Goal: Task Accomplishment & Management: Complete application form

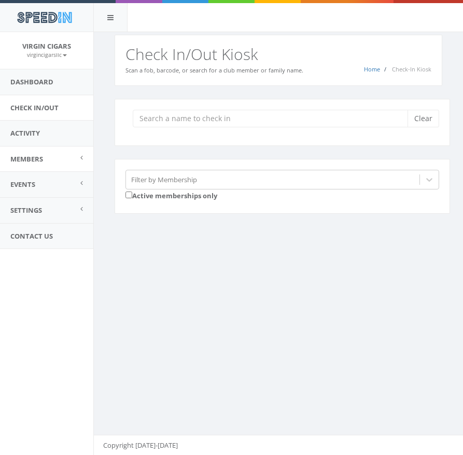
click at [33, 160] on span "Members" at bounding box center [26, 158] width 33 height 9
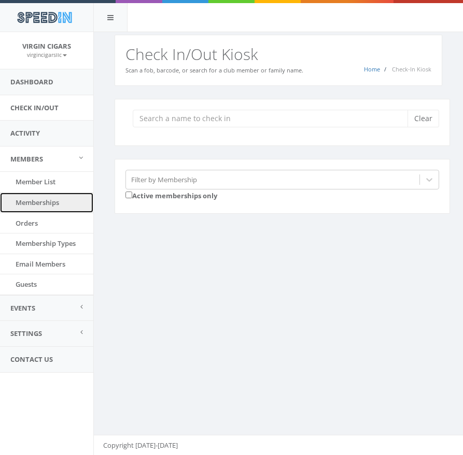
click at [34, 194] on link "Memberships" at bounding box center [46, 203] width 93 height 20
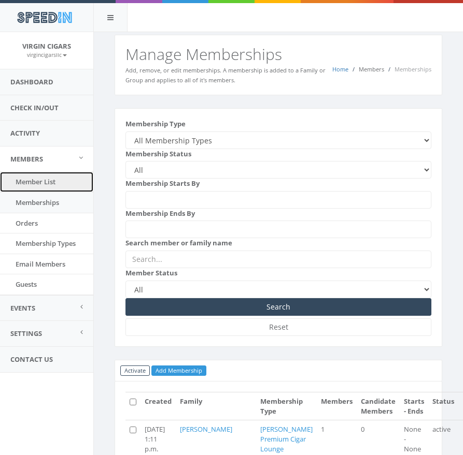
click at [47, 183] on link "Member List" at bounding box center [46, 182] width 93 height 20
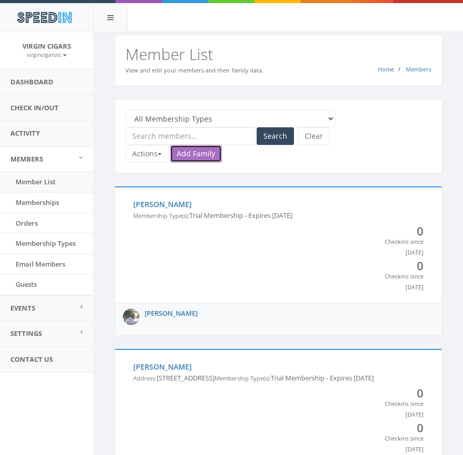
click at [202, 158] on link "Add Family" at bounding box center [196, 154] width 52 height 18
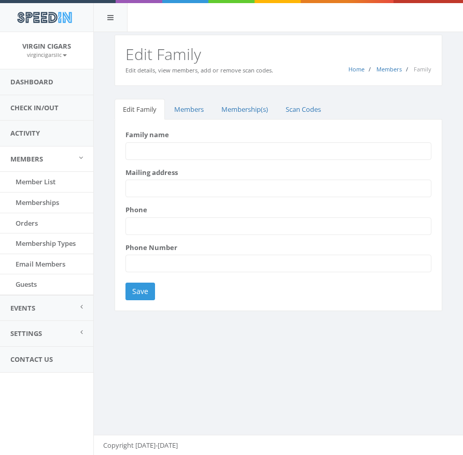
scroll to position [1, 0]
click at [204, 154] on input "Family name" at bounding box center [278, 151] width 306 height 18
type input "06335690"
drag, startPoint x: 166, startPoint y: 152, endPoint x: 58, endPoint y: 141, distance: 108.8
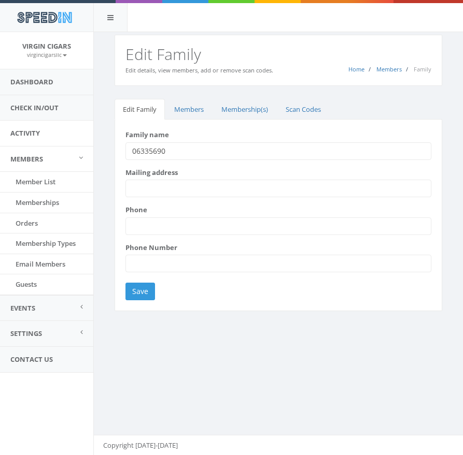
click at [61, 142] on body "SpeedIn SpeedIn Virgin Cigars [DEMOGRAPHIC_DATA] My Profile Logout Dashboard Ch…" at bounding box center [231, 227] width 463 height 455
click at [37, 107] on link "Check In/Out" at bounding box center [46, 107] width 93 height 25
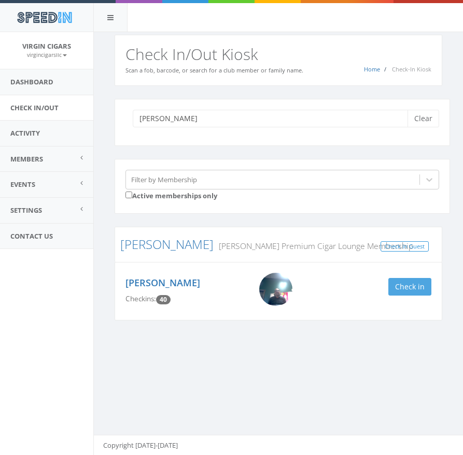
type input "russel"
click at [407, 289] on button "Check in" at bounding box center [409, 287] width 43 height 18
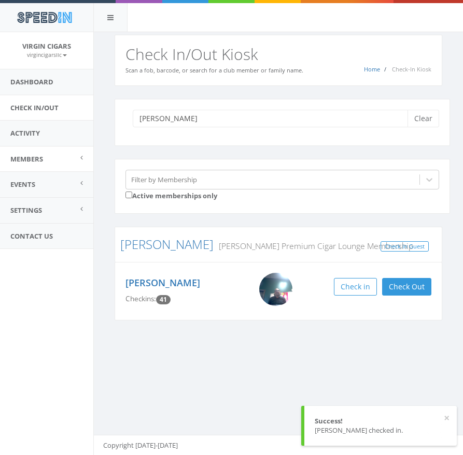
click at [44, 160] on link "Members" at bounding box center [46, 159] width 93 height 25
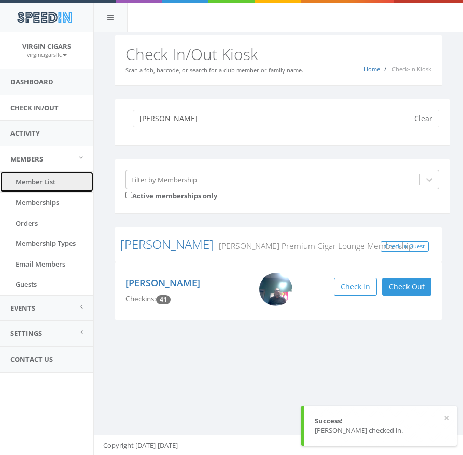
click at [50, 183] on link "Member List" at bounding box center [46, 182] width 93 height 20
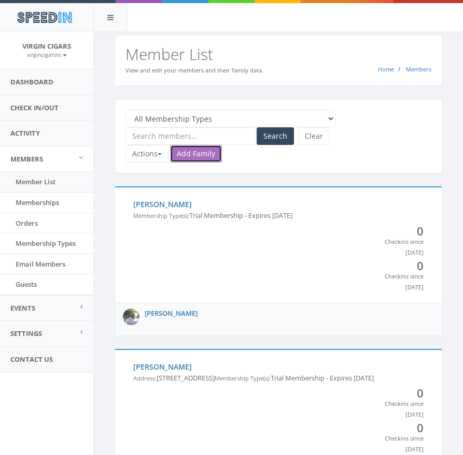
click at [197, 151] on link "Add Family" at bounding box center [196, 154] width 52 height 18
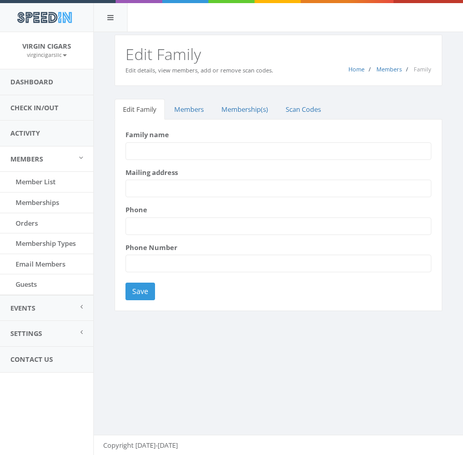
click at [179, 152] on input "Family name" at bounding box center [278, 151] width 306 height 18
type input "[PERSON_NAME]"
click at [184, 194] on input "Mailing address" at bounding box center [278, 189] width 306 height 18
type input "[EMAIL_ADDRESS][DOMAIN_NAME]"
click at [147, 289] on input "Save" at bounding box center [140, 292] width 30 height 18
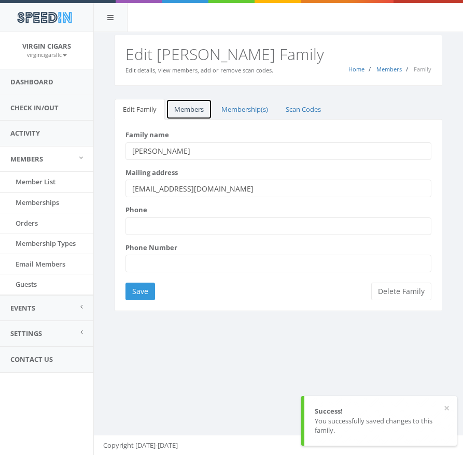
click at [197, 111] on link "Members" at bounding box center [189, 109] width 46 height 21
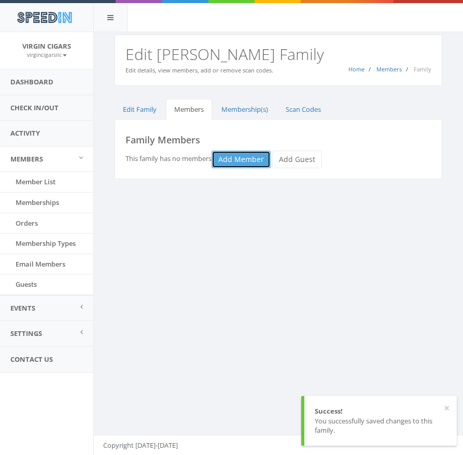
click at [238, 164] on link "Add Member" at bounding box center [240, 160] width 59 height 18
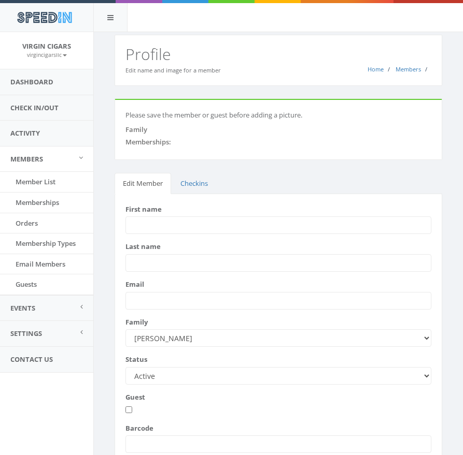
click at [159, 220] on input "First name" at bounding box center [278, 226] width 306 height 18
type input "[PERSON_NAME]"
click at [193, 262] on input "Last name" at bounding box center [278, 263] width 306 height 18
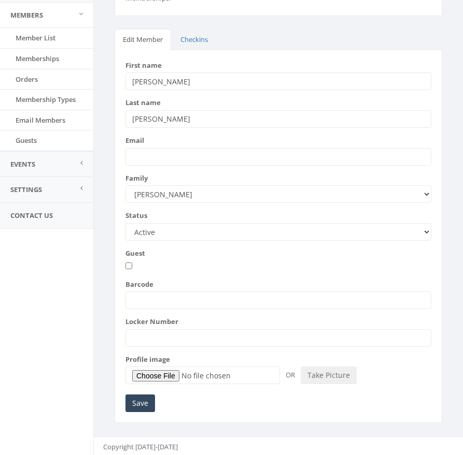
scroll to position [146, 0]
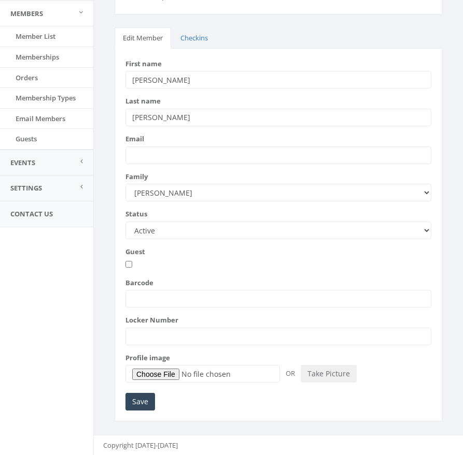
type input "[PERSON_NAME]"
click at [190, 296] on input "Barcode" at bounding box center [278, 299] width 306 height 18
type input "01652902"
click at [338, 375] on button "Take Picture" at bounding box center [329, 374] width 56 height 18
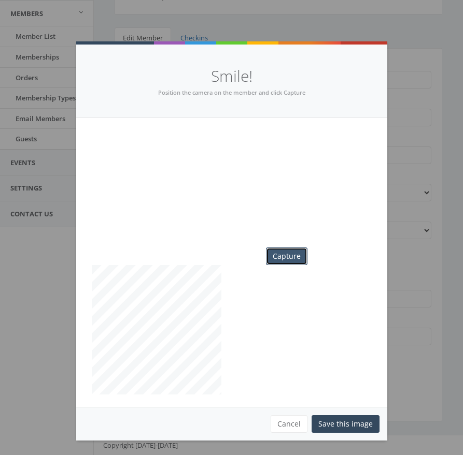
click at [290, 258] on button "Capture" at bounding box center [286, 257] width 41 height 18
click at [349, 423] on button "Save this image" at bounding box center [345, 425] width 68 height 18
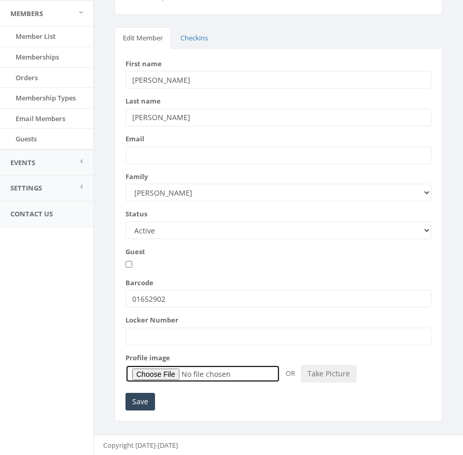
click at [247, 374] on input "Profile image" at bounding box center [202, 374] width 154 height 18
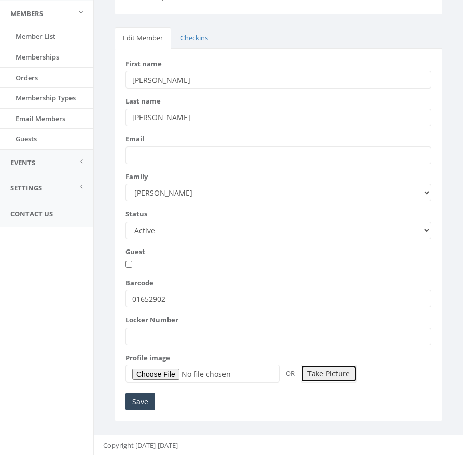
click at [322, 376] on button "Take Picture" at bounding box center [329, 374] width 56 height 18
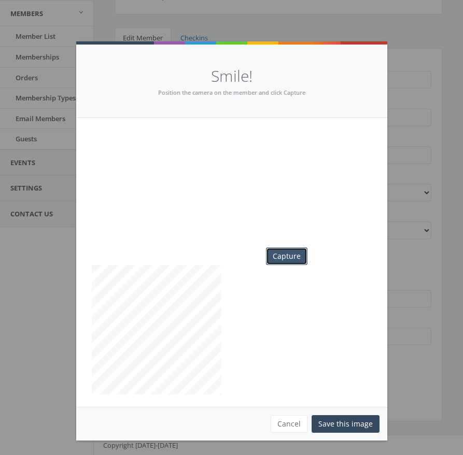
click at [295, 262] on button "Capture" at bounding box center [286, 257] width 41 height 18
click at [335, 424] on button "Save this image" at bounding box center [345, 425] width 68 height 18
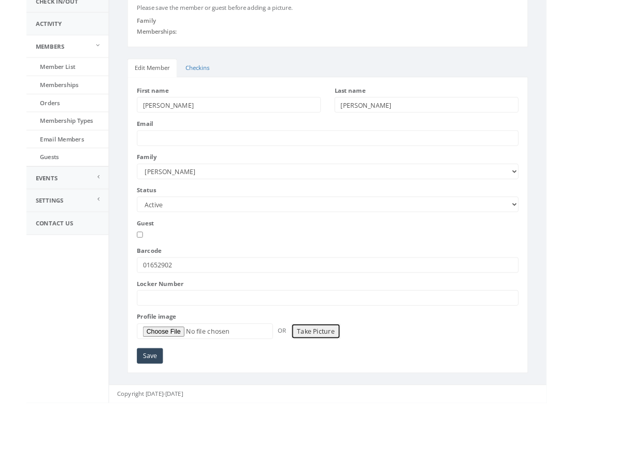
scroll to position [32, 0]
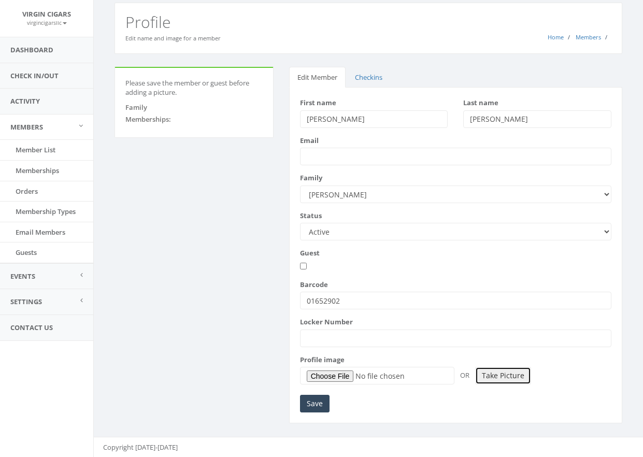
click at [462, 377] on button "Take Picture" at bounding box center [503, 376] width 56 height 18
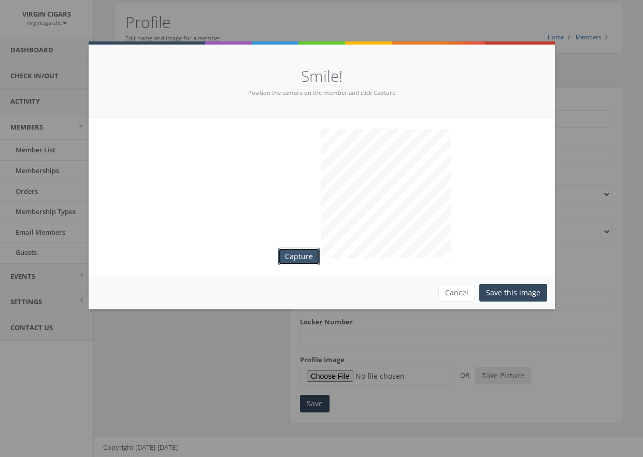
click at [295, 258] on button "Capture" at bounding box center [298, 257] width 41 height 18
click at [462, 290] on button "Save this image" at bounding box center [513, 293] width 68 height 18
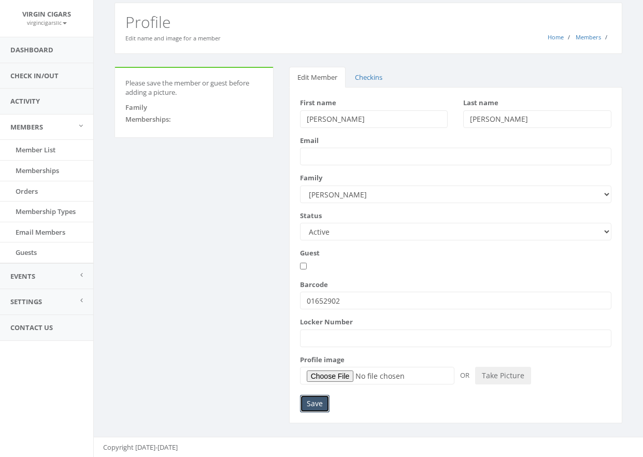
click at [311, 403] on input "Save" at bounding box center [315, 404] width 30 height 18
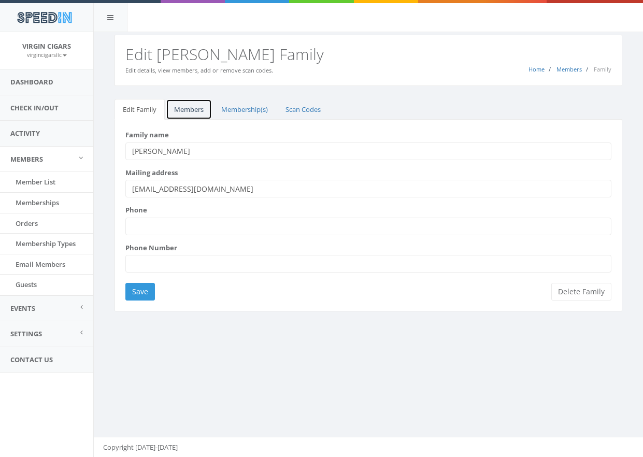
click at [183, 105] on link "Members" at bounding box center [189, 109] width 46 height 21
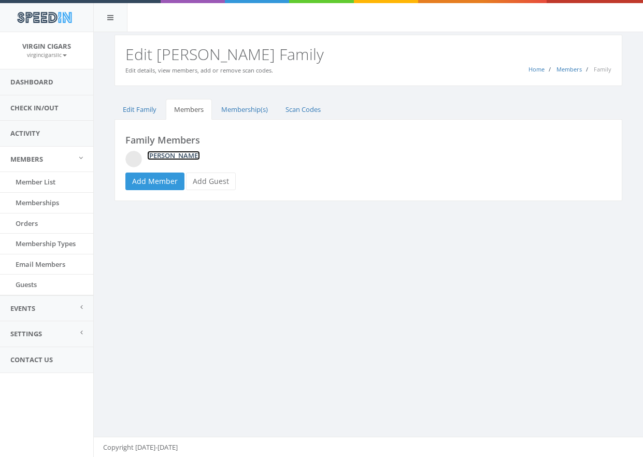
click at [176, 155] on link "[PERSON_NAME]" at bounding box center [173, 155] width 53 height 9
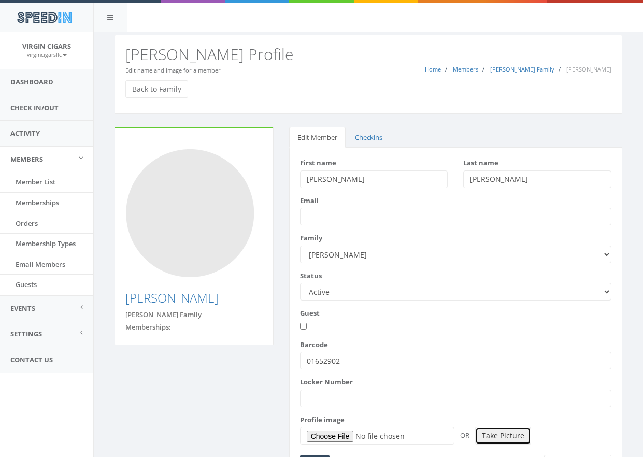
click at [505, 433] on button "Take Picture" at bounding box center [503, 436] width 56 height 18
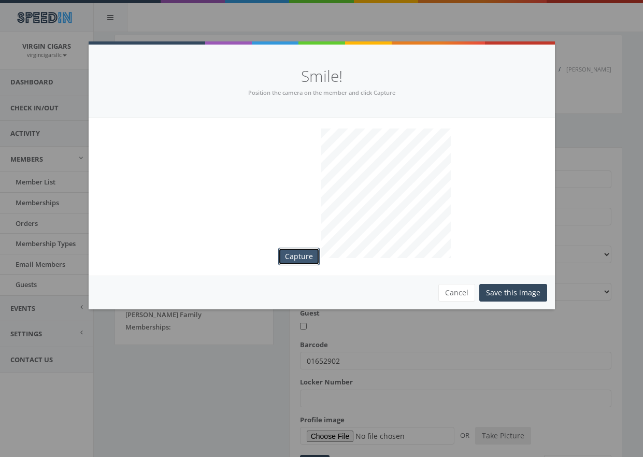
click at [313, 255] on button "Capture" at bounding box center [298, 257] width 41 height 18
click at [493, 290] on button "Save this image" at bounding box center [513, 293] width 68 height 18
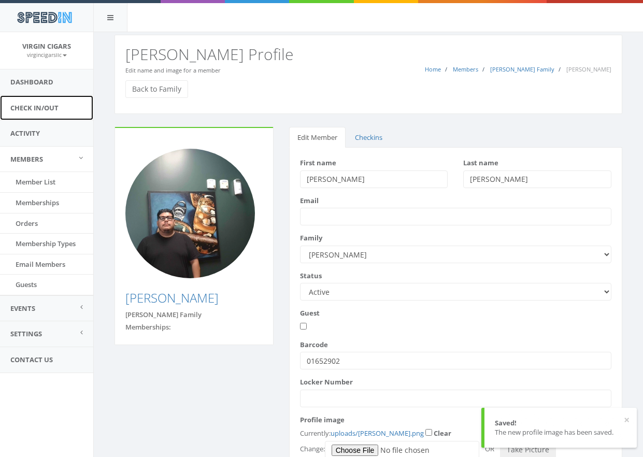
click at [39, 109] on link "Check In/Out" at bounding box center [46, 107] width 93 height 25
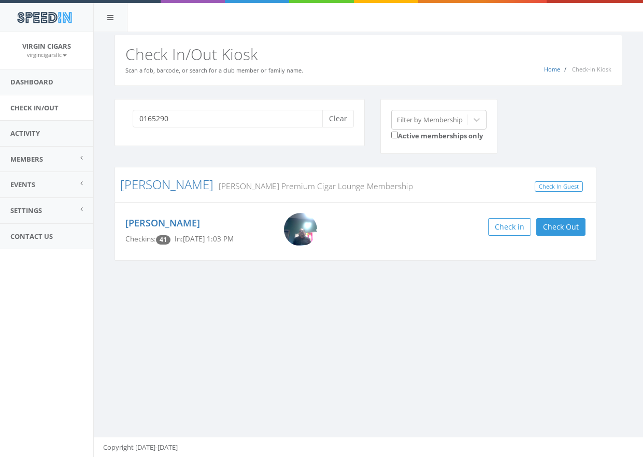
type input "01652902"
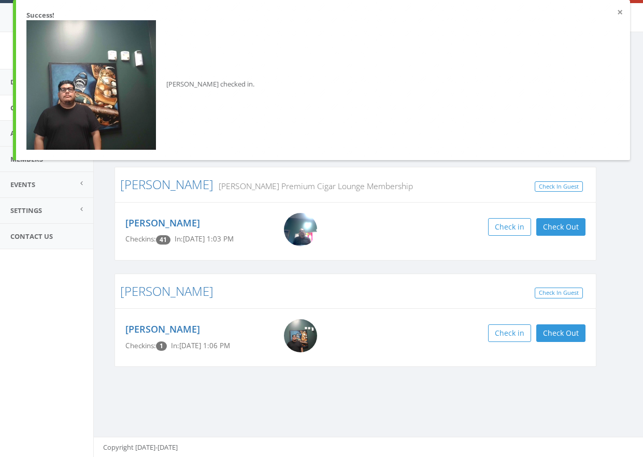
click at [620, 9] on button "×" at bounding box center [620, 12] width 6 height 10
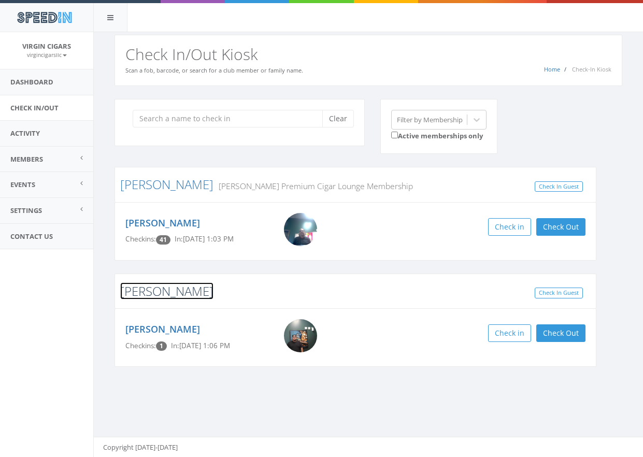
click at [134, 289] on link "[PERSON_NAME]" at bounding box center [166, 290] width 93 height 17
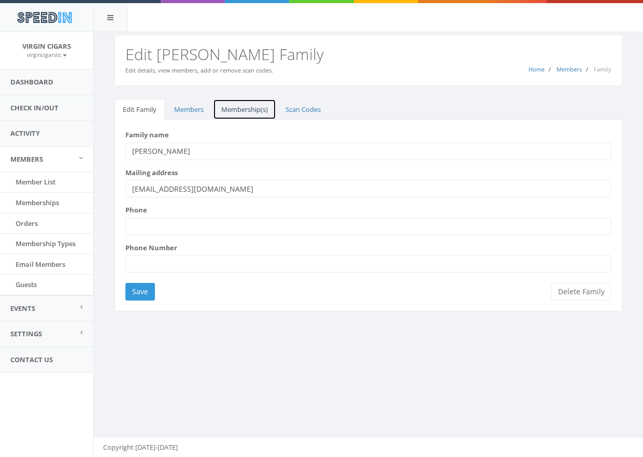
scroll to position [1, 0]
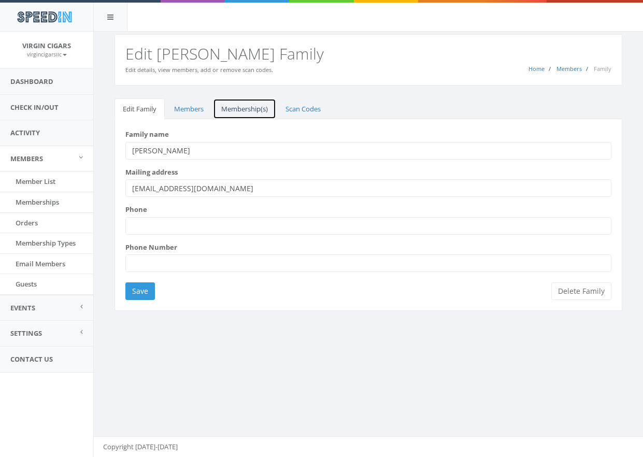
click at [254, 107] on link "Membership(s)" at bounding box center [244, 108] width 63 height 21
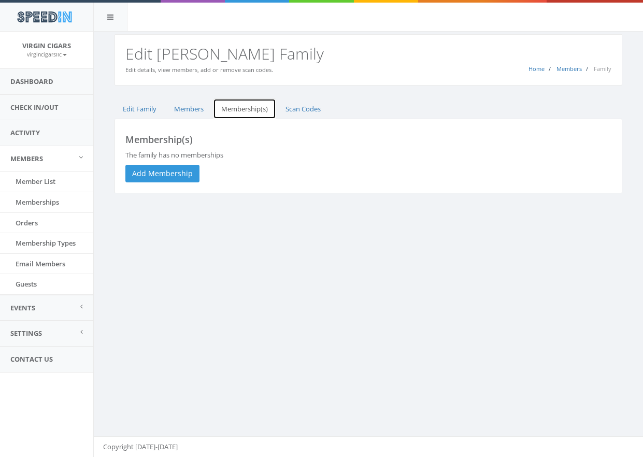
scroll to position [0, 0]
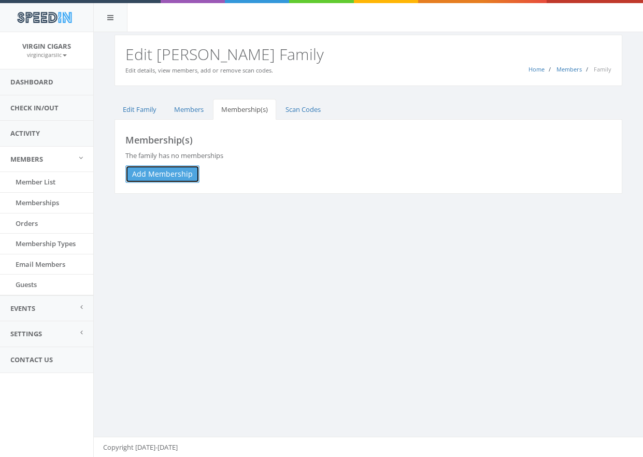
click at [172, 177] on link "Add Membership" at bounding box center [162, 174] width 74 height 18
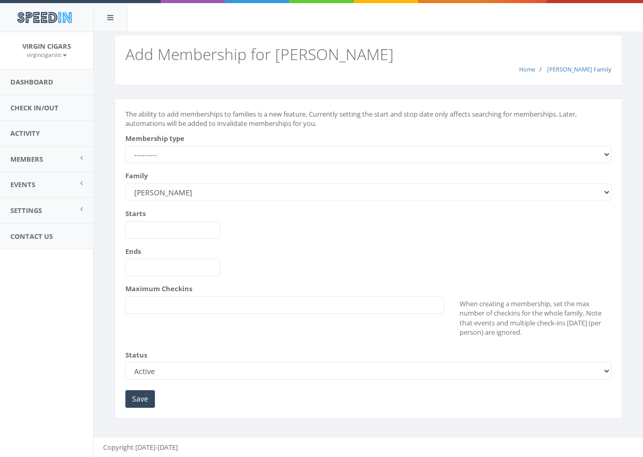
click at [319, 155] on select "--------- All Day Pass Perdomo Premium Cigar Lounge Membership Trial Membership…" at bounding box center [368, 155] width 486 height 18
select select "231"
click at [125, 146] on select "--------- All Day Pass Perdomo Premium Cigar Lounge Membership Trial Membership…" at bounding box center [368, 155] width 486 height 18
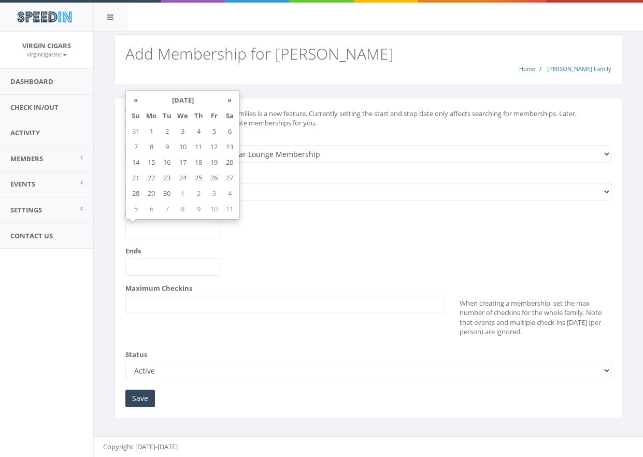
click at [189, 226] on input "Starts" at bounding box center [172, 230] width 95 height 18
click at [214, 179] on td "26" at bounding box center [214, 178] width 16 height 16
type input "2025-09-26"
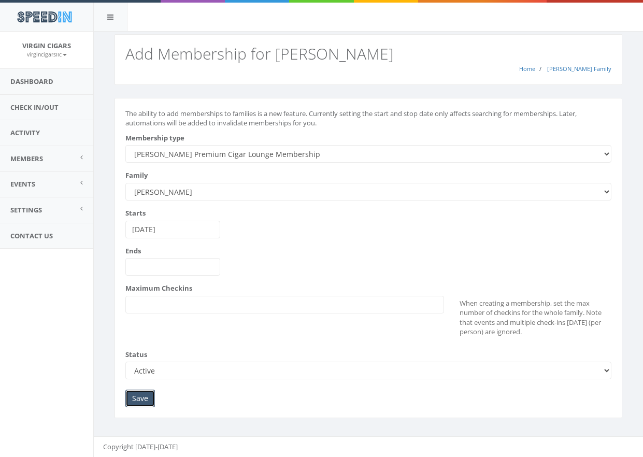
click at [139, 396] on input "Save" at bounding box center [140, 399] width 30 height 18
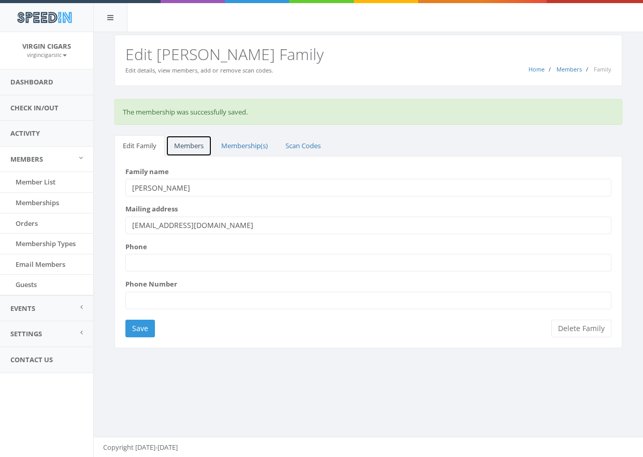
click at [193, 143] on link "Members" at bounding box center [189, 145] width 46 height 21
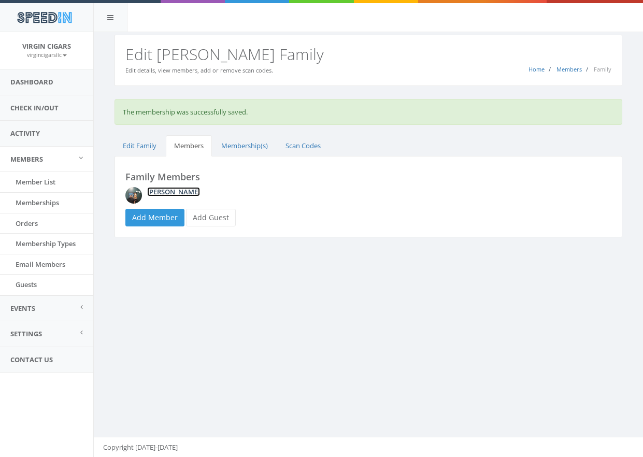
click at [152, 191] on link "[PERSON_NAME]" at bounding box center [173, 191] width 53 height 9
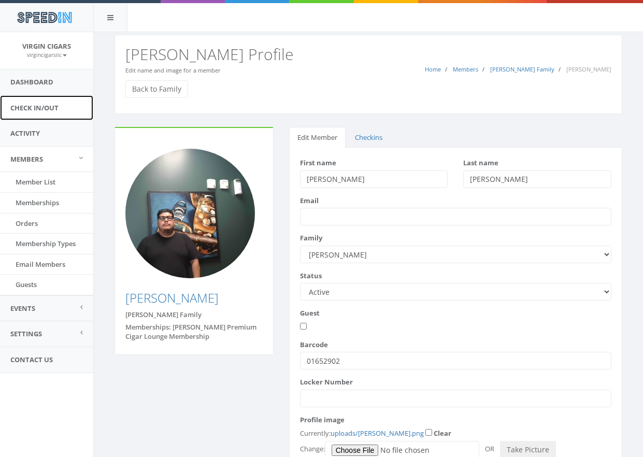
click at [48, 111] on link "Check In/Out" at bounding box center [46, 107] width 93 height 25
